Goal: Information Seeking & Learning: Learn about a topic

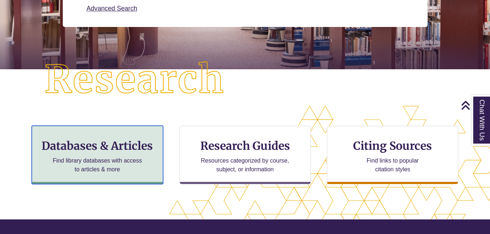
click at [62, 150] on h3 "Databases & Articles" at bounding box center [97, 146] width 119 height 14
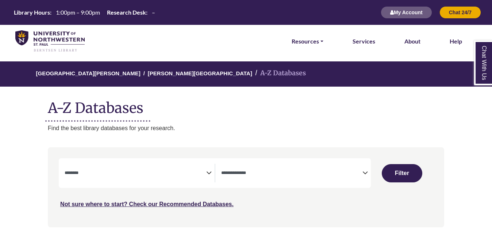
select select "Database Subject Filter"
select select "Database Types Filter"
select select "Database Subject Filter"
select select "Database Types Filter"
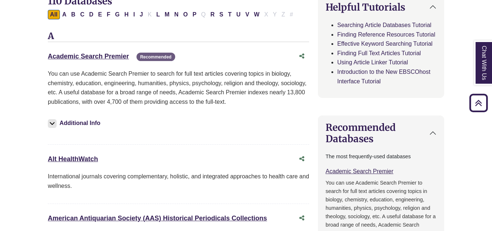
scroll to position [271, 0]
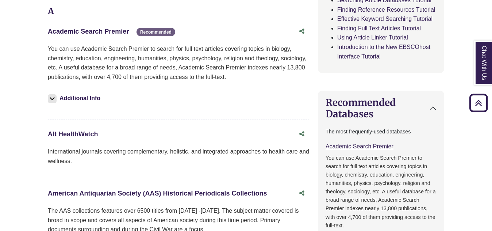
click at [70, 33] on link "Academic Search Premier This link opens in a new window" at bounding box center [88, 31] width 81 height 7
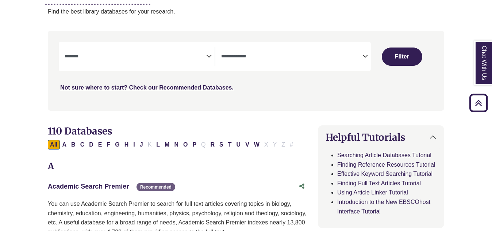
scroll to position [96, 0]
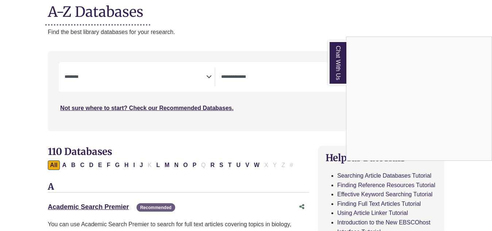
click at [141, 105] on div "Chat With Us" at bounding box center [246, 115] width 492 height 231
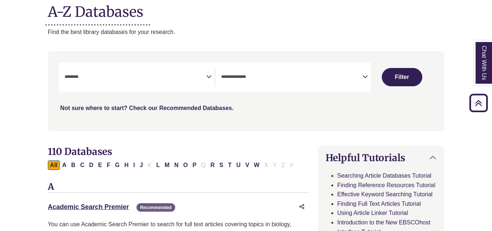
click at [141, 105] on link "Not sure where to start? Check our Recommended Databases." at bounding box center [146, 108] width 173 height 6
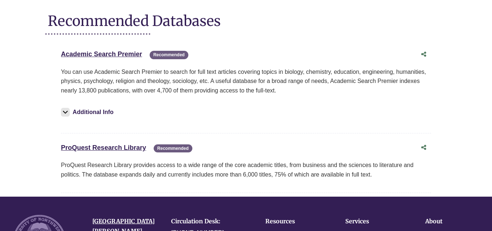
scroll to position [117, 0]
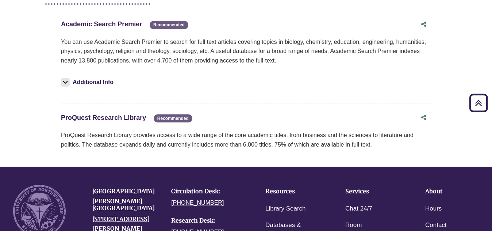
click at [131, 116] on link "ProQuest Research Library This link opens in a new window" at bounding box center [103, 117] width 85 height 7
